Goal: Task Accomplishment & Management: Use online tool/utility

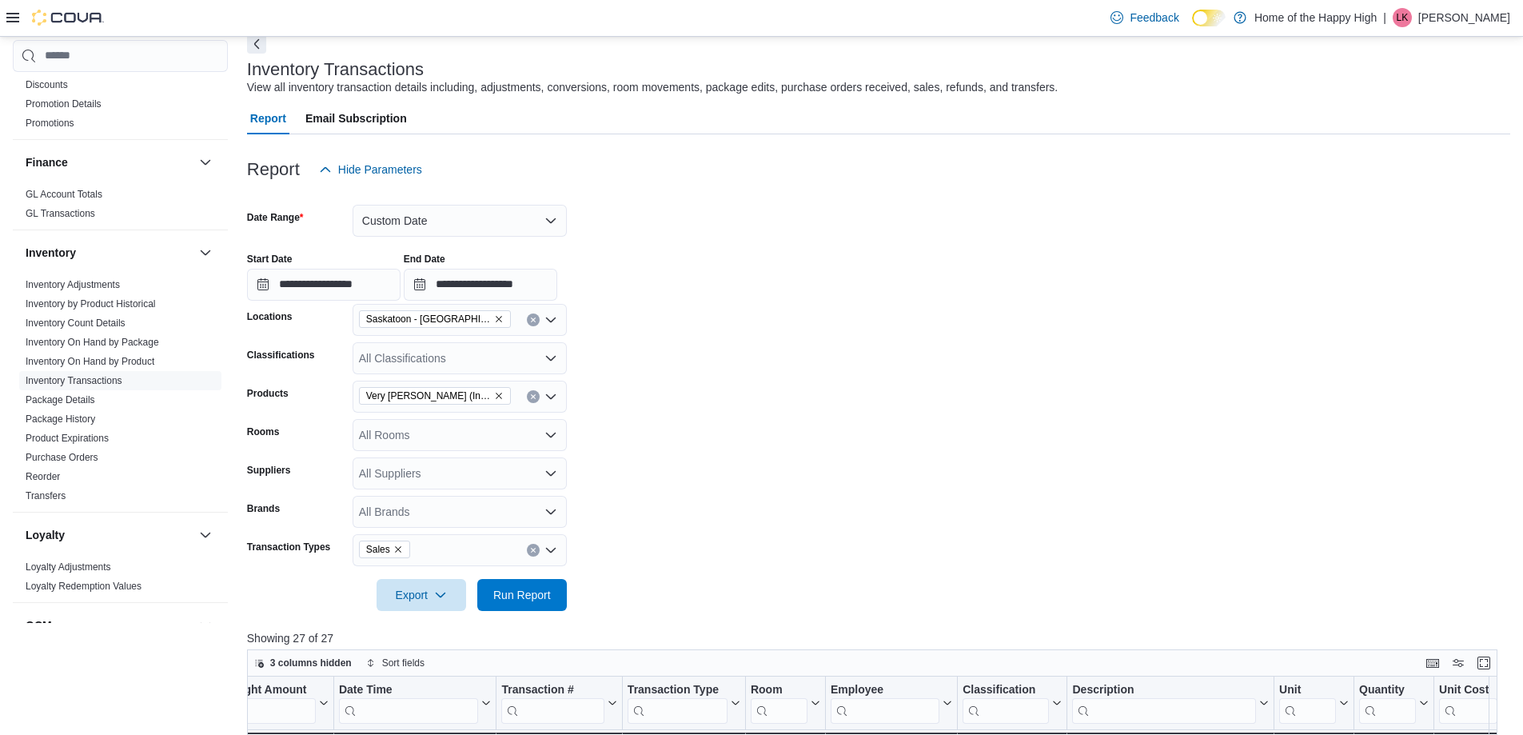
scroll to position [754, 0]
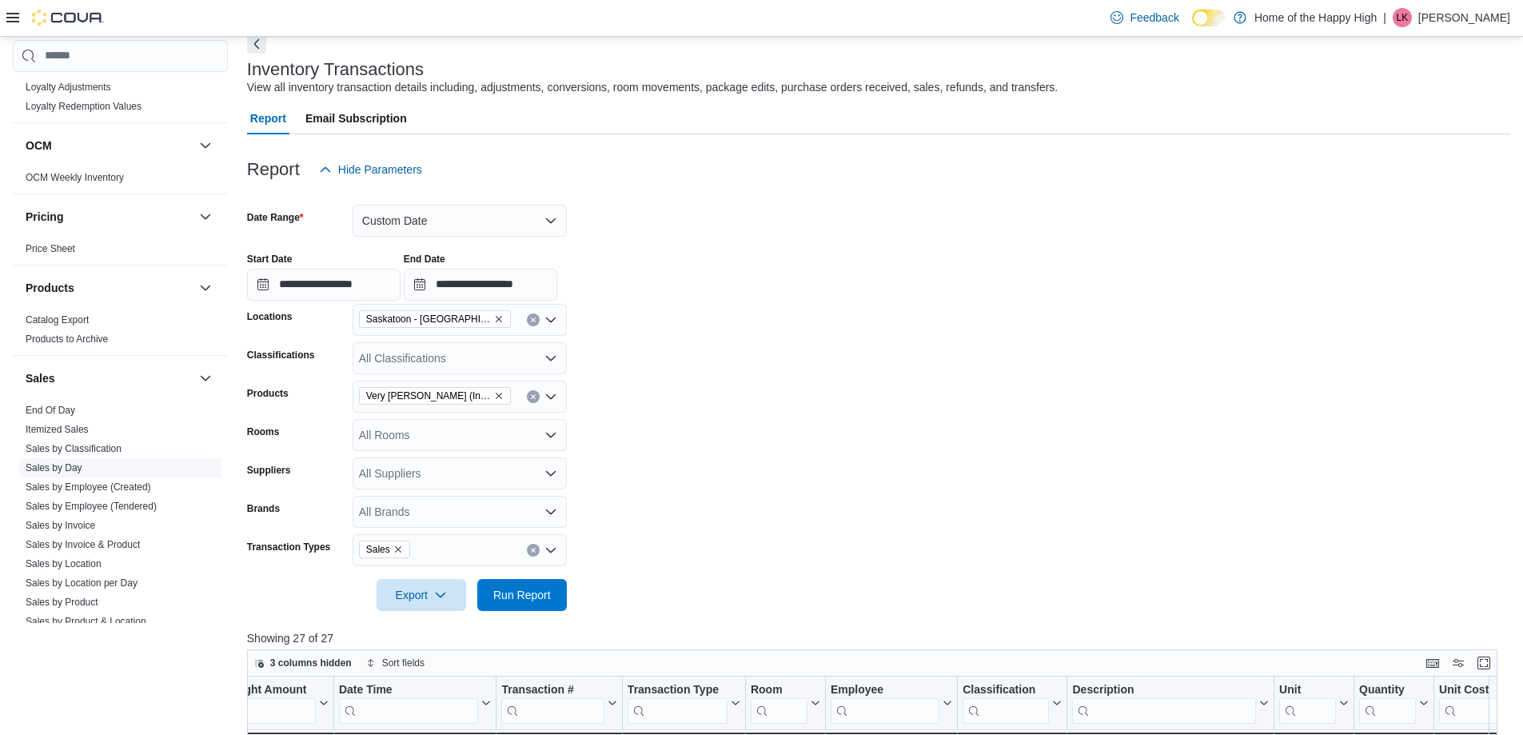
click at [83, 465] on span "Sales by Day" at bounding box center [120, 467] width 202 height 19
click at [58, 476] on span "Sales by Day" at bounding box center [120, 467] width 202 height 19
click at [59, 469] on link "Sales by Day" at bounding box center [54, 467] width 57 height 11
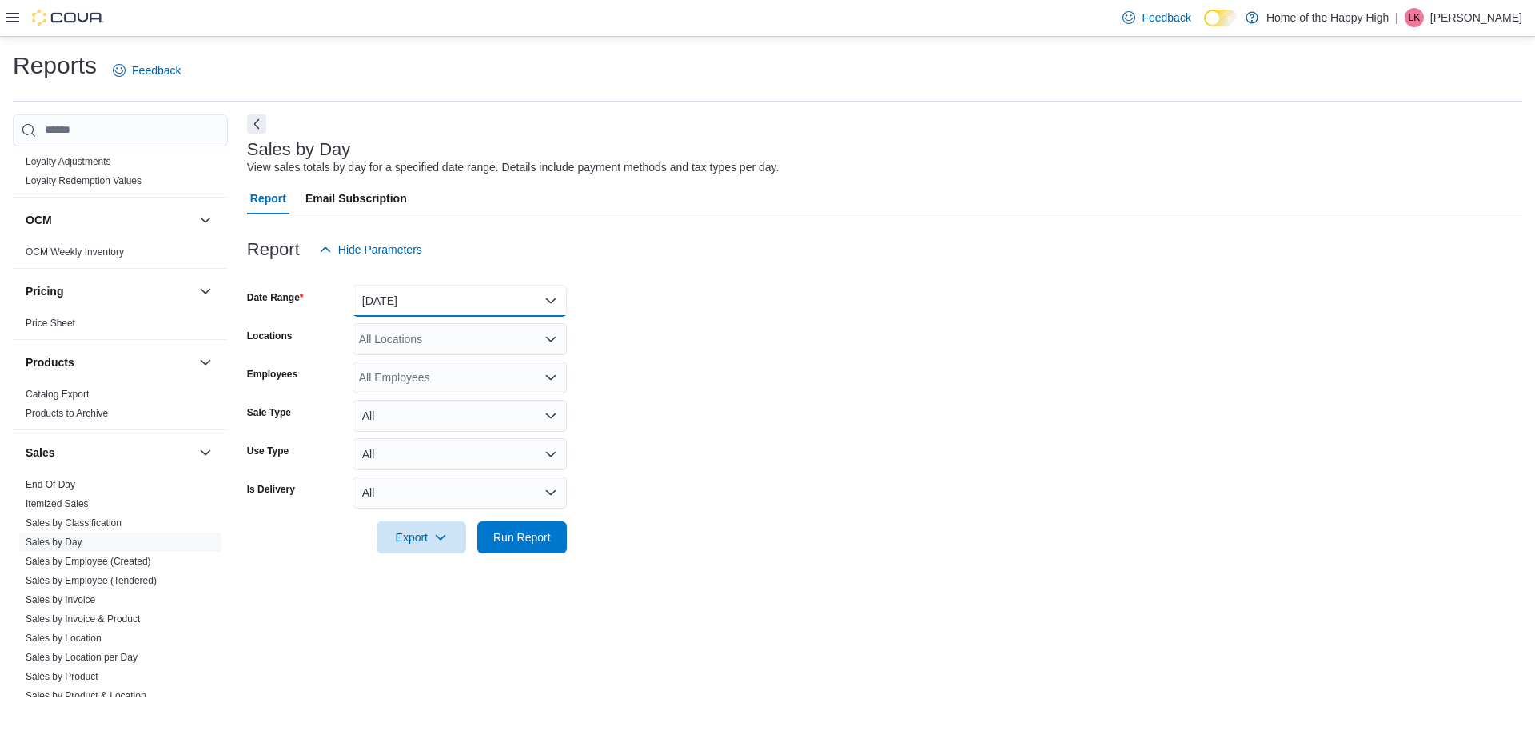
click at [416, 292] on button "[DATE]" at bounding box center [460, 301] width 214 height 32
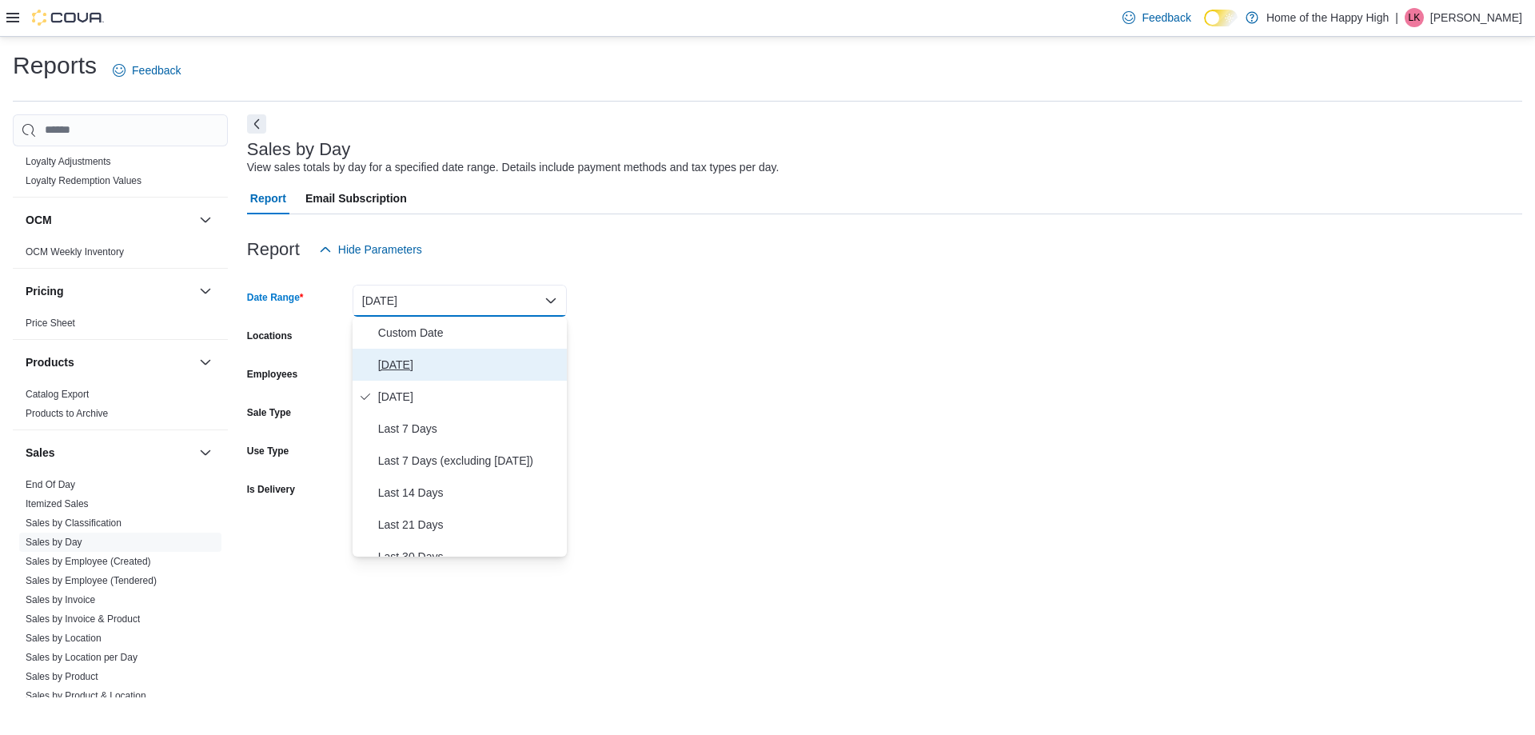
click at [409, 363] on span "[DATE]" at bounding box center [469, 364] width 182 height 19
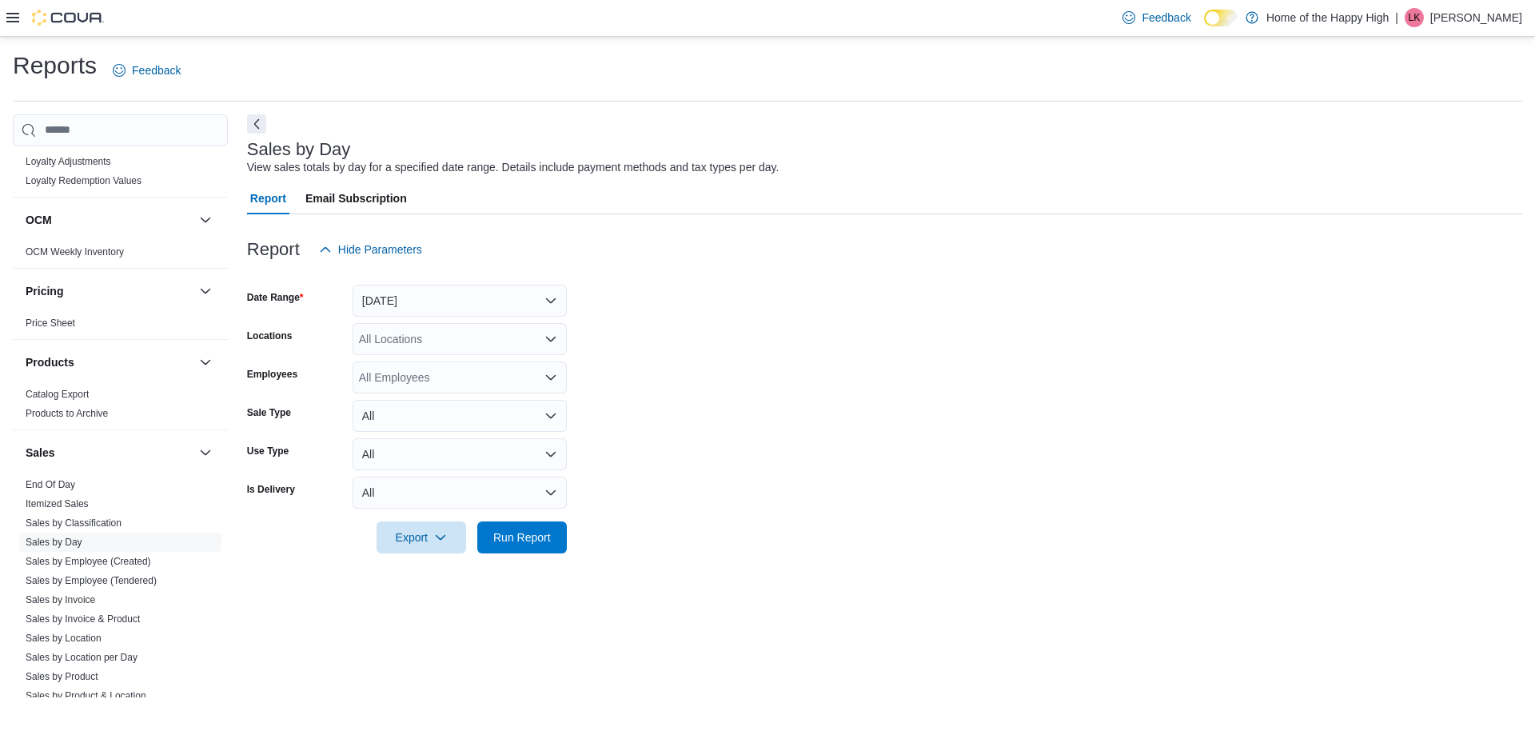
click at [397, 318] on form "Date Range [DATE] Locations All Locations Employees All Employees Sale Type All…" at bounding box center [884, 409] width 1275 height 288
click at [395, 334] on div "All Locations" at bounding box center [460, 339] width 214 height 32
type input "****"
click at [435, 358] on span "Saskatoon - [GEOGRAPHIC_DATA] - Fire & Flower" at bounding box center [547, 366] width 256 height 16
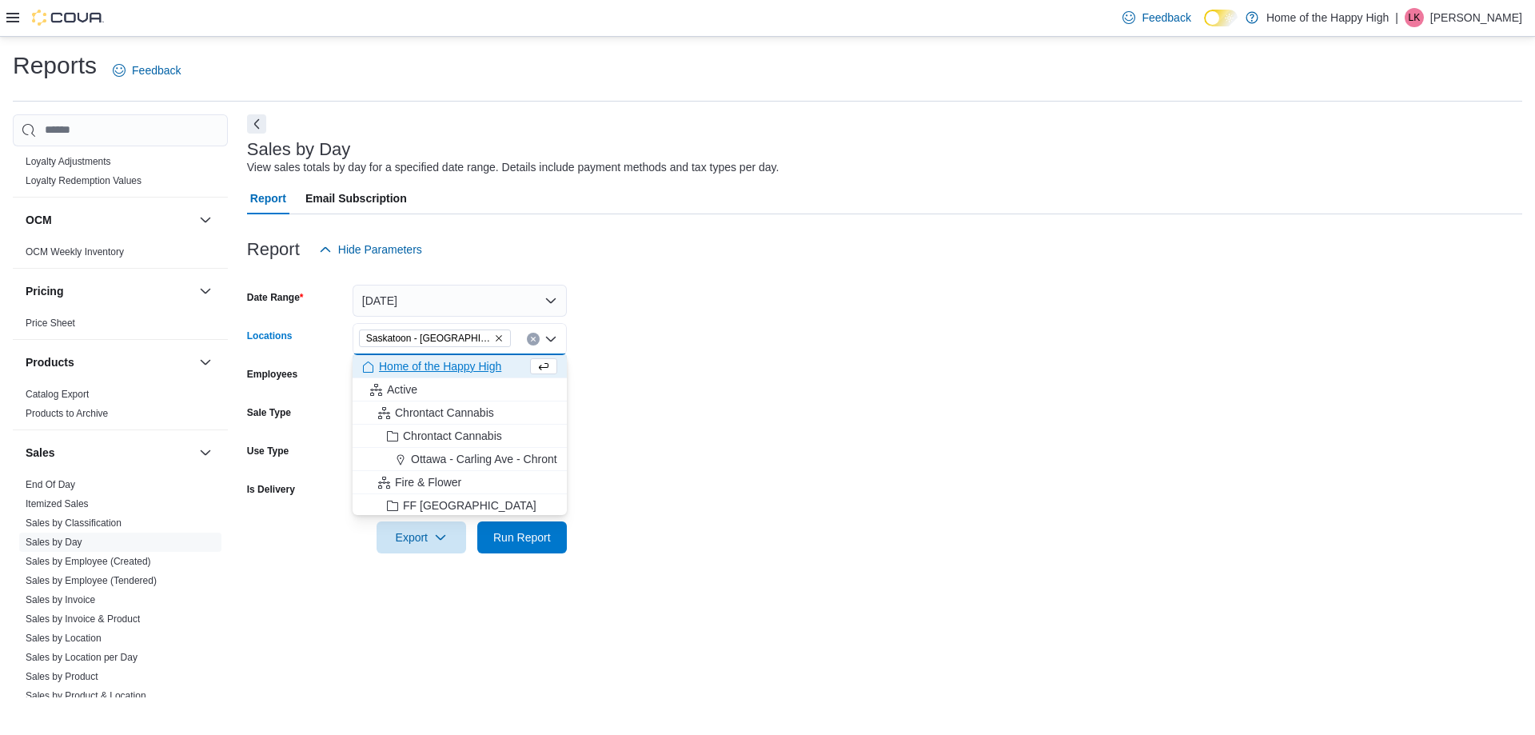
click at [761, 322] on form "Date Range [DATE] Locations [GEOGRAPHIC_DATA] - [GEOGRAPHIC_DATA] - Fire & Flow…" at bounding box center [884, 409] width 1275 height 288
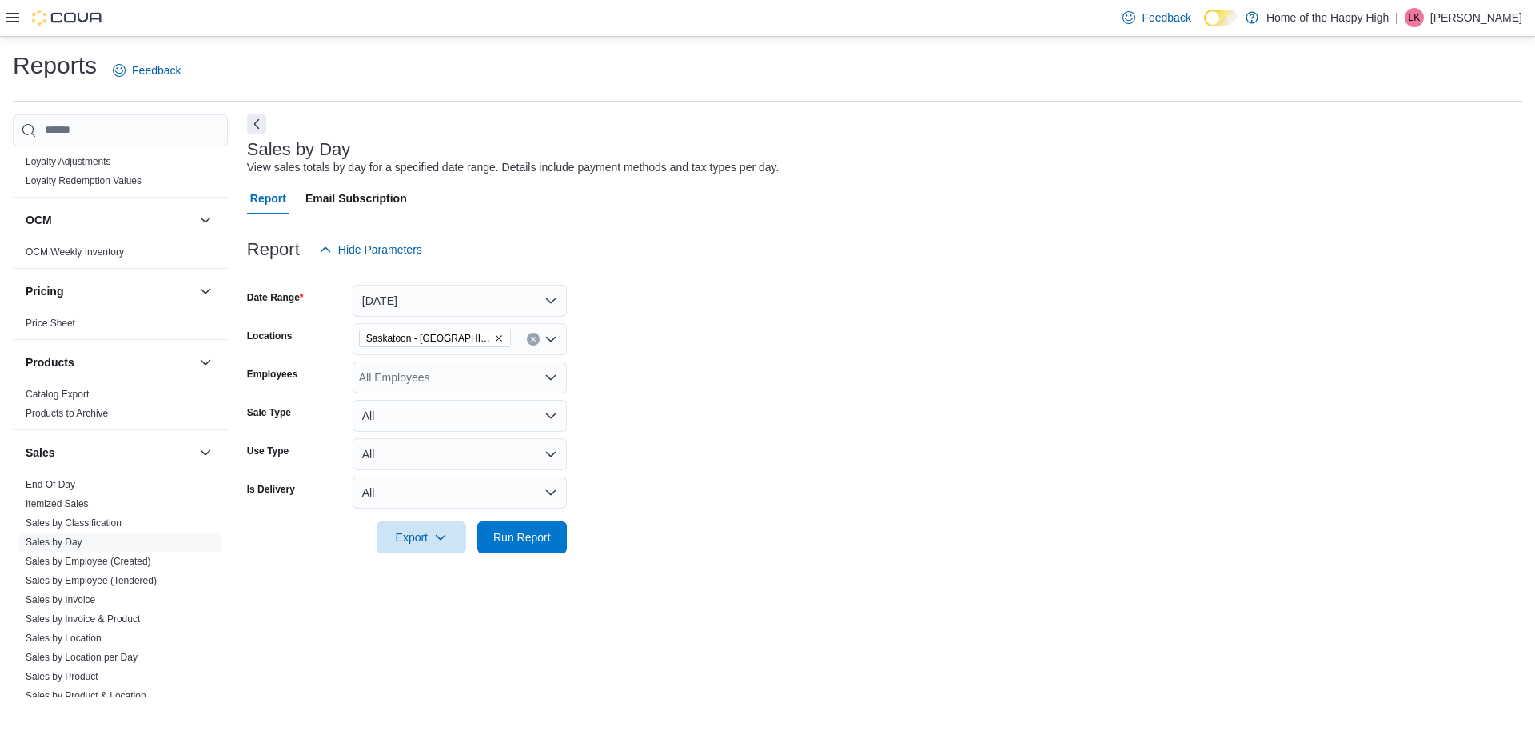
click at [520, 560] on div at bounding box center [884, 562] width 1275 height 19
click at [523, 548] on span "Run Report" at bounding box center [522, 537] width 70 height 32
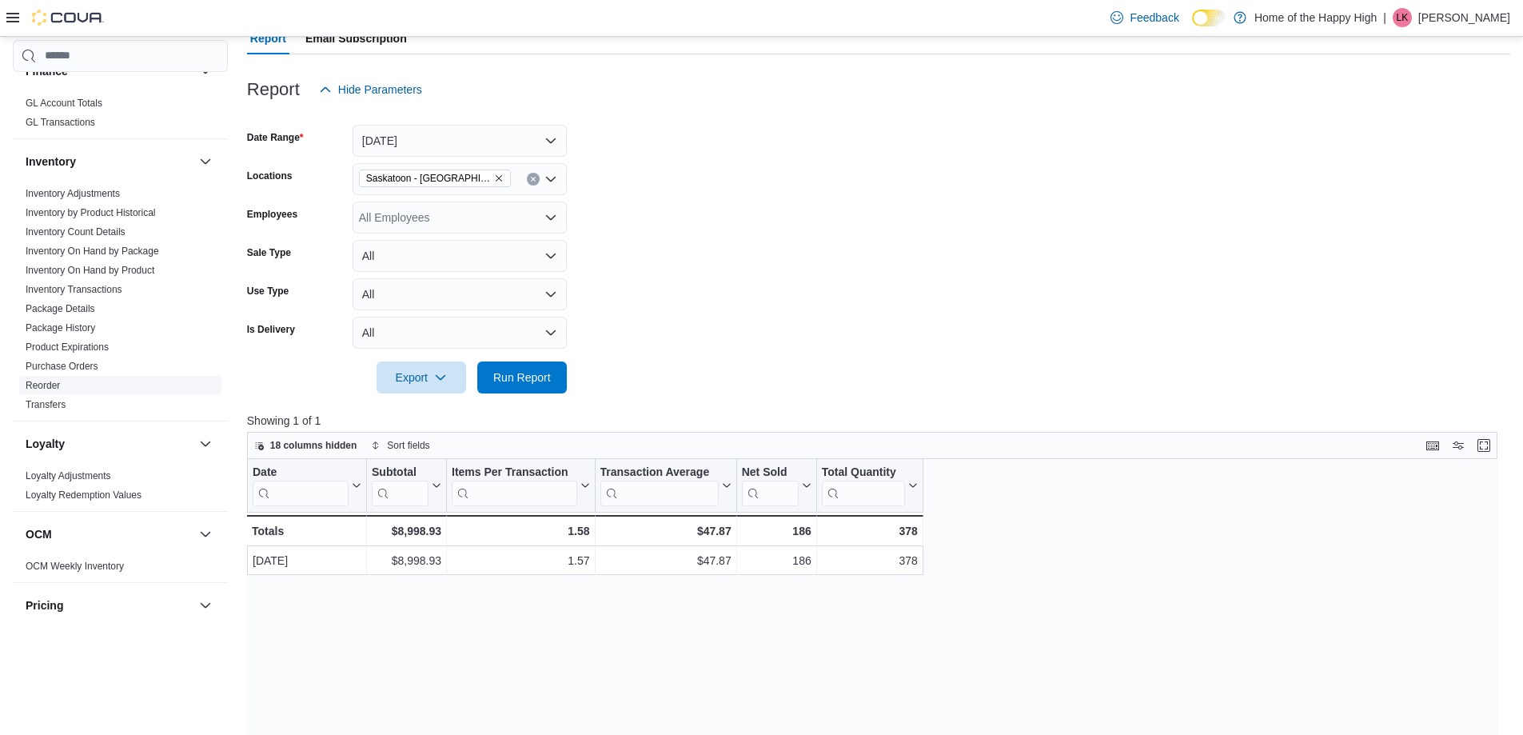
scroll to position [354, 0]
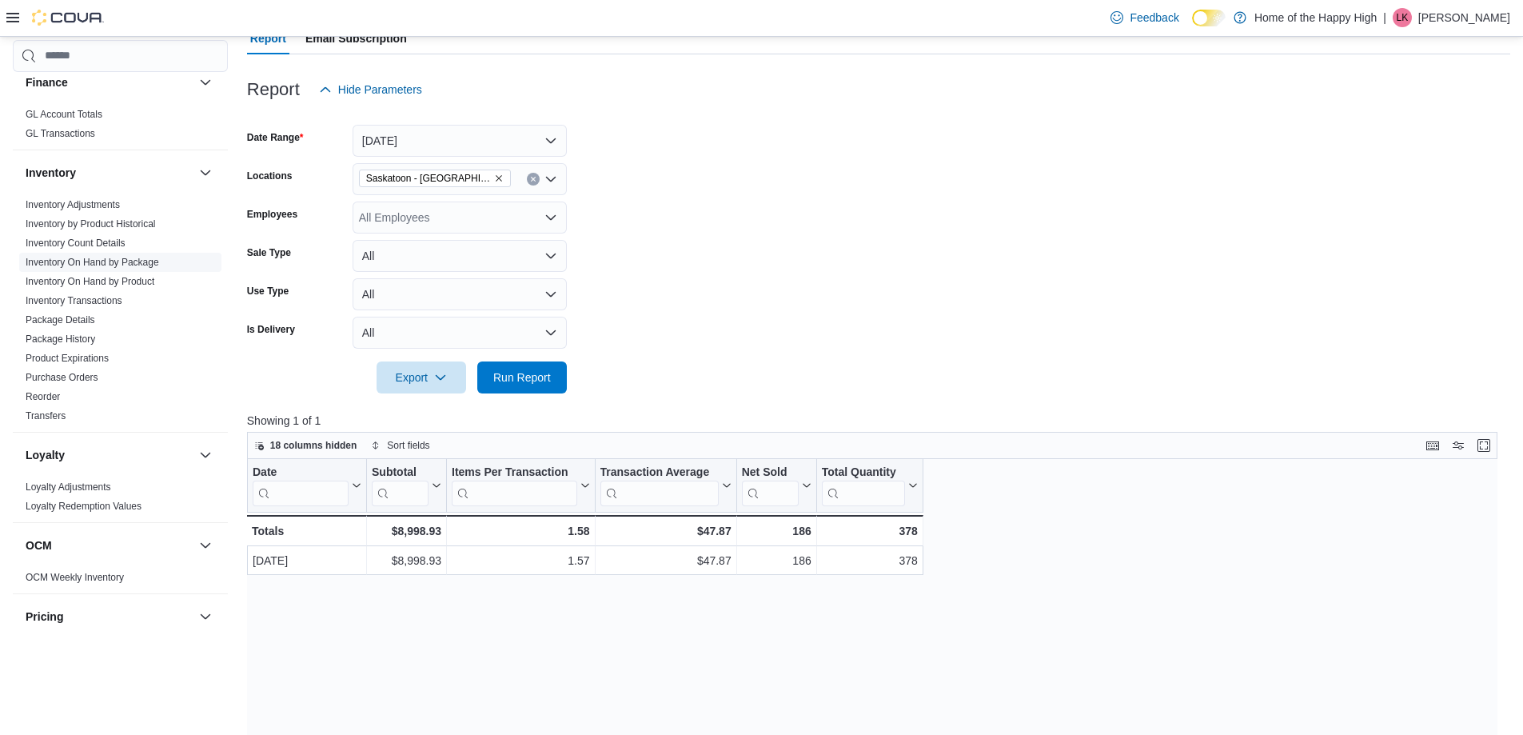
click at [130, 260] on link "Inventory On Hand by Package" at bounding box center [93, 262] width 134 height 11
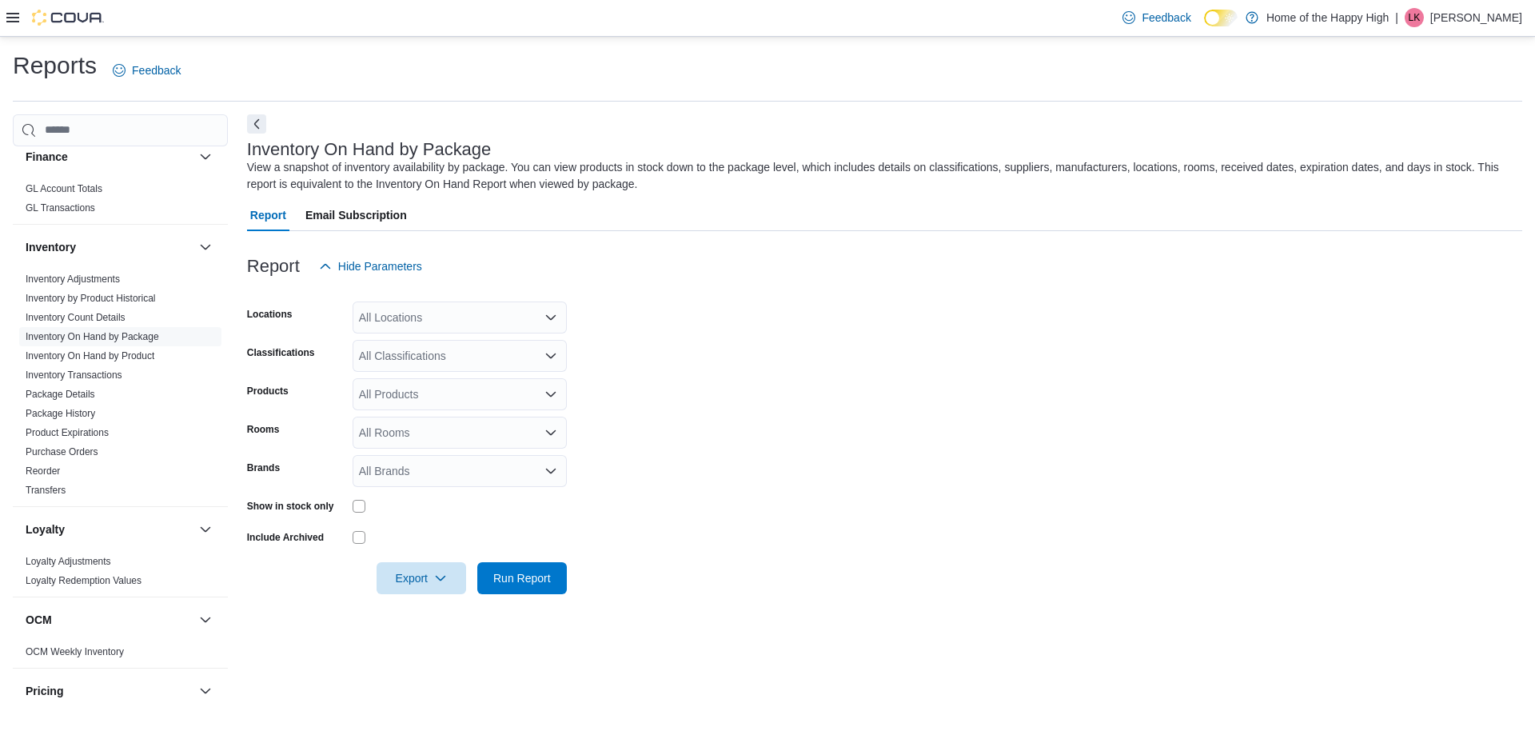
click at [413, 317] on div "All Locations" at bounding box center [460, 317] width 214 height 32
type input "****"
click at [463, 343] on span "Saskatoon - [GEOGRAPHIC_DATA] - Fire & Flower" at bounding box center [547, 345] width 256 height 16
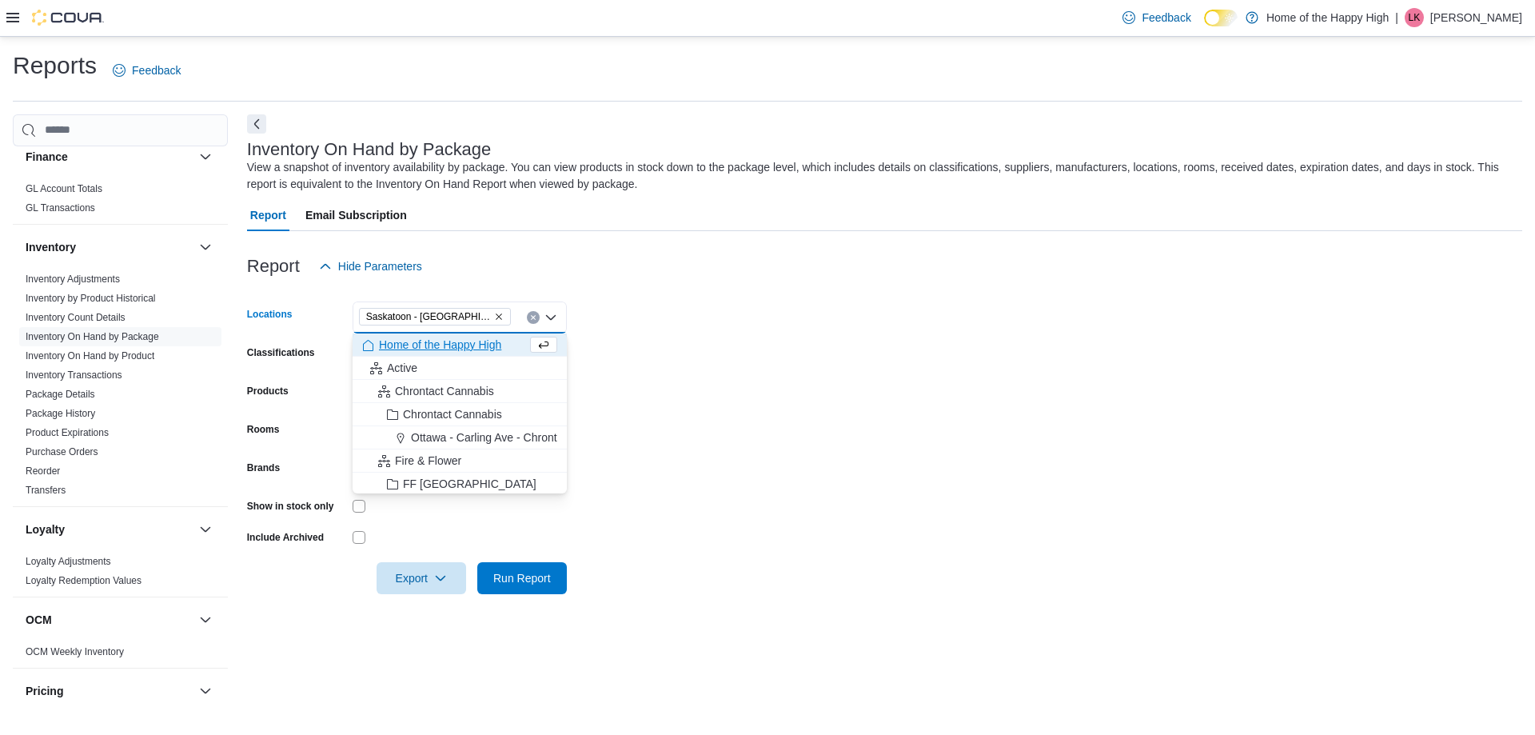
click at [854, 291] on div at bounding box center [884, 291] width 1275 height 19
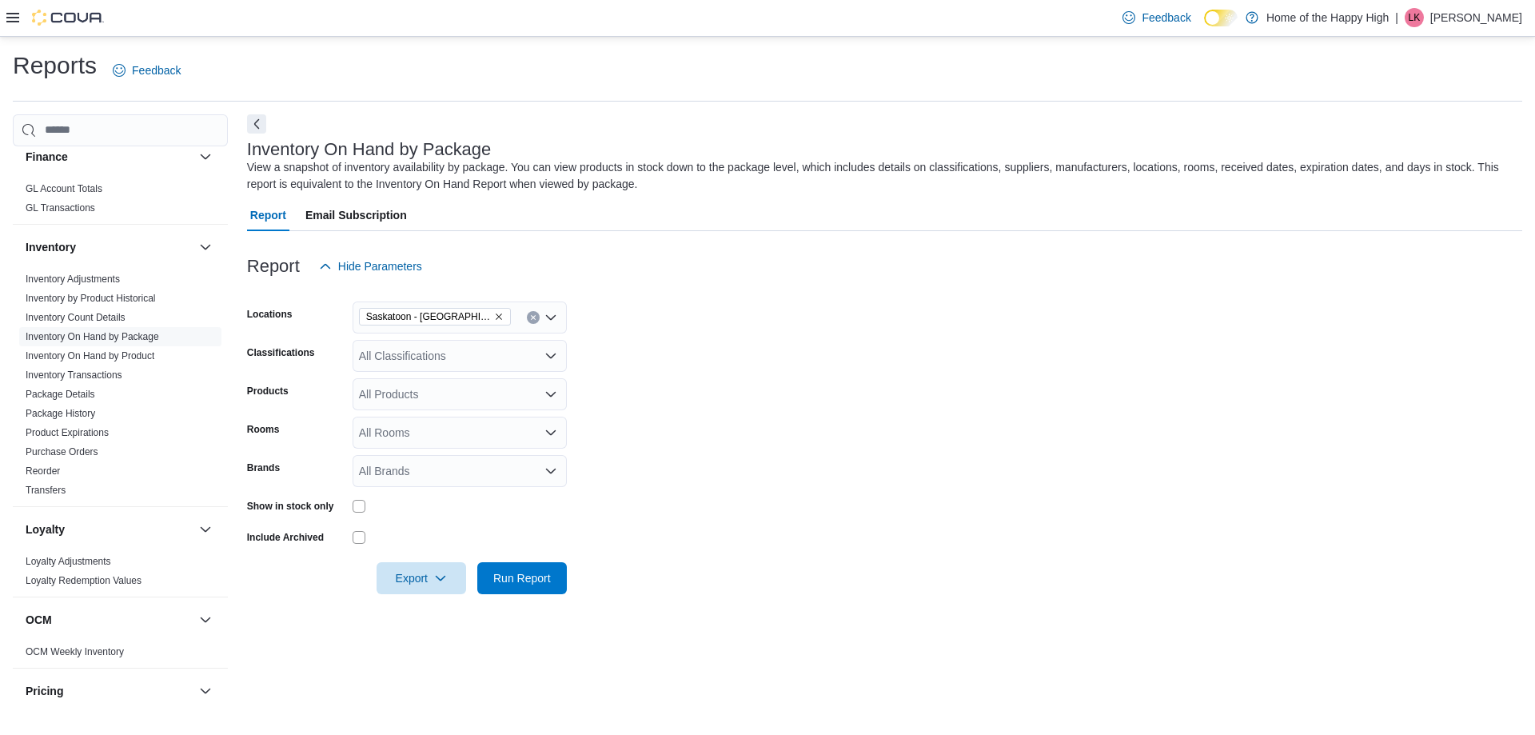
click at [441, 357] on div "All Classifications" at bounding box center [460, 356] width 214 height 32
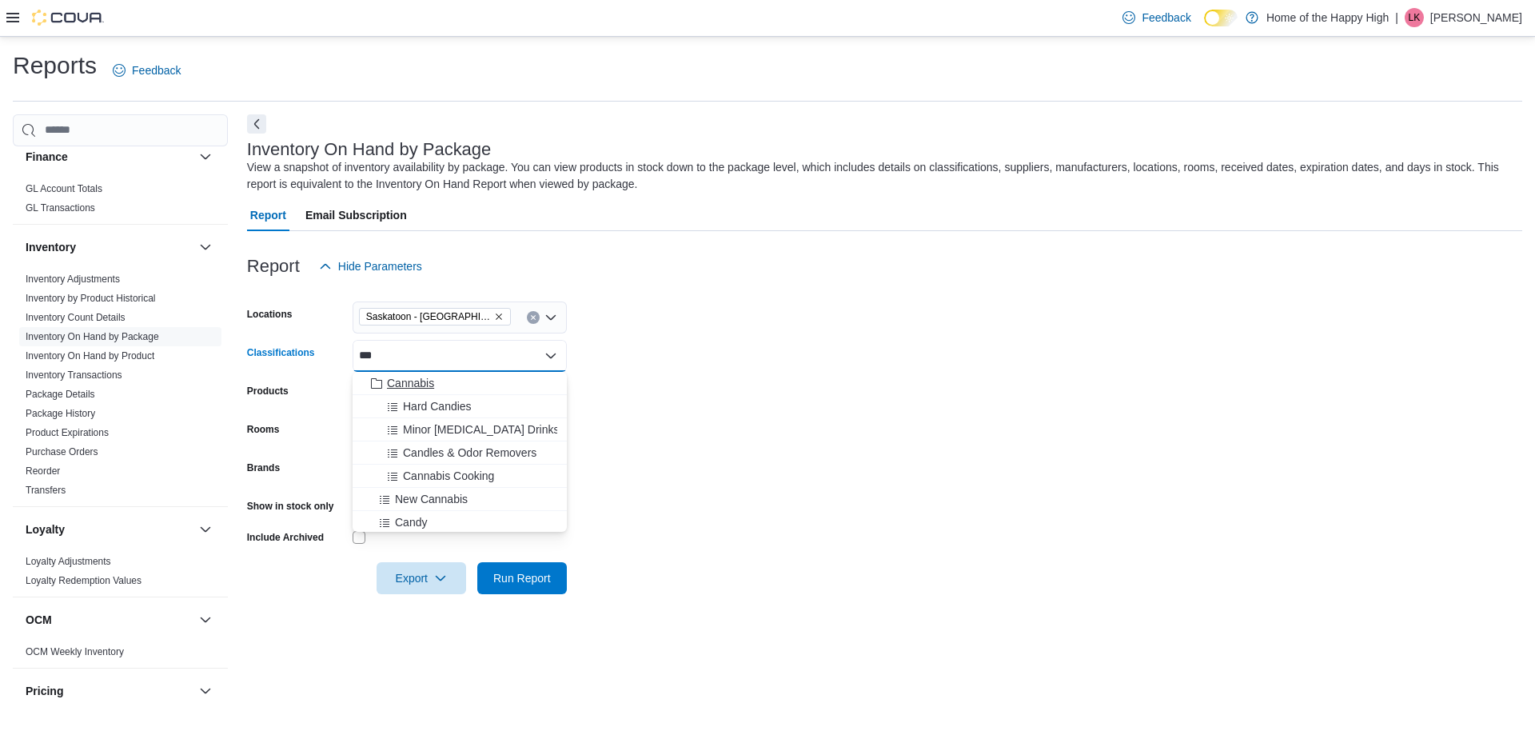
type input "***"
click at [449, 386] on div "Cannabis" at bounding box center [459, 383] width 195 height 16
click at [807, 331] on form "Locations [GEOGRAPHIC_DATA] - [GEOGRAPHIC_DATA] - Fire & Flower Classifications…" at bounding box center [884, 438] width 1275 height 312
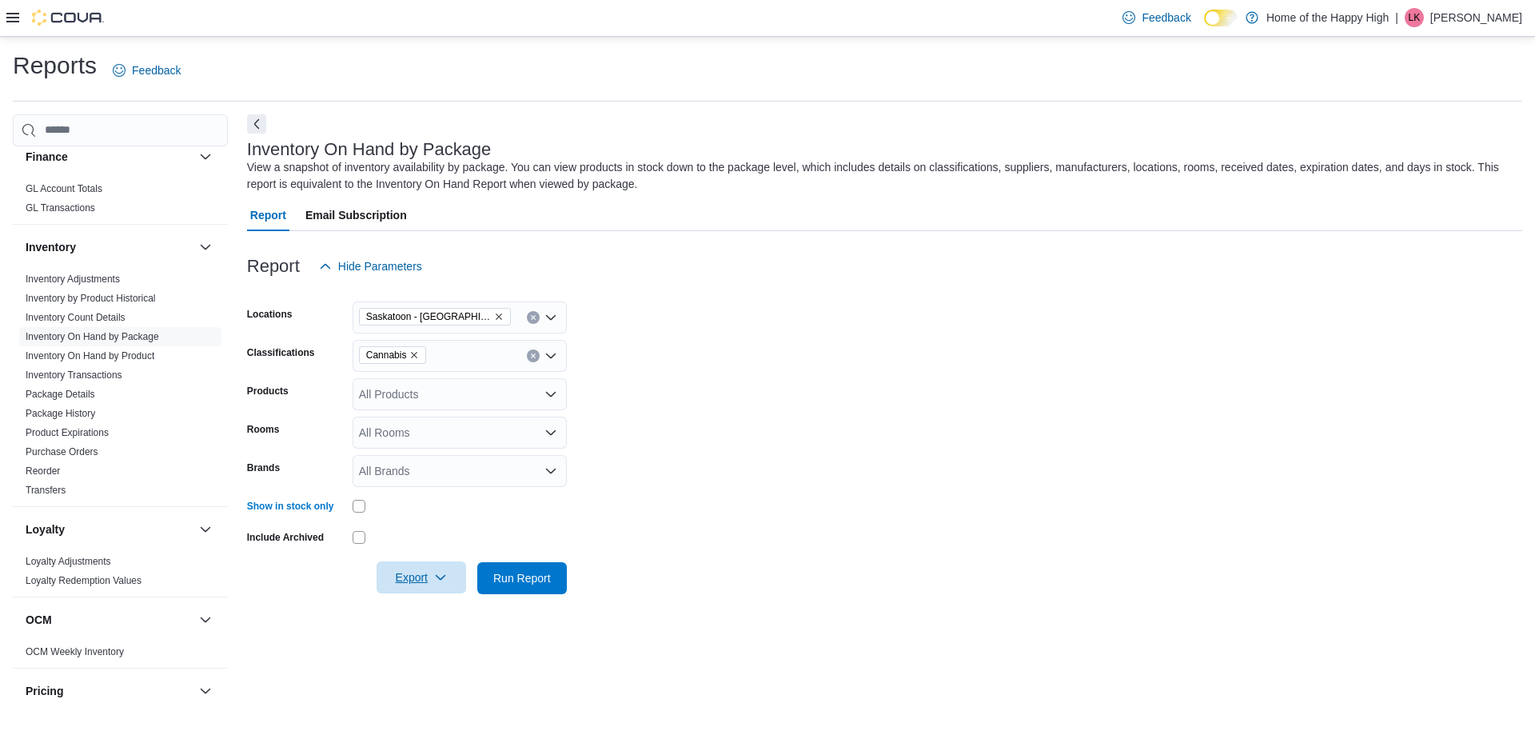
click at [419, 571] on span "Export" at bounding box center [421, 577] width 70 height 32
click at [434, 602] on button "Export to Excel" at bounding box center [423, 610] width 91 height 32
